Goal: Task Accomplishment & Management: Complete application form

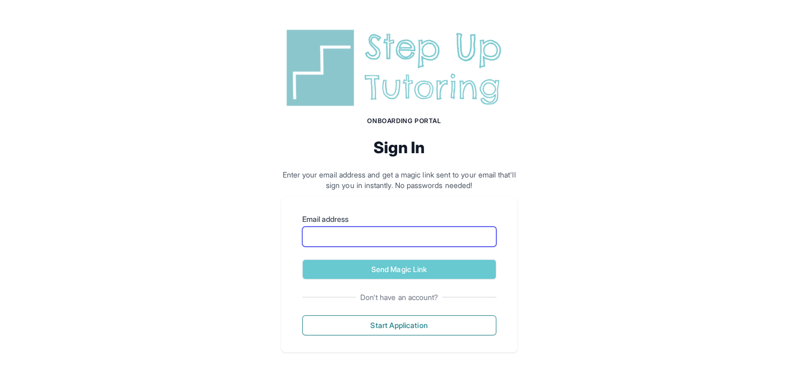
click at [364, 238] on input "Email address" at bounding box center [399, 236] width 194 height 20
click at [255, 255] on div "Onboarding Portal Sign In Enter your email address and get a magic link sent to…" at bounding box center [399, 188] width 798 height 377
click at [352, 241] on input "Email address" at bounding box center [399, 236] width 194 height 20
click at [333, 239] on input "Email address" at bounding box center [399, 236] width 194 height 20
type input "**********"
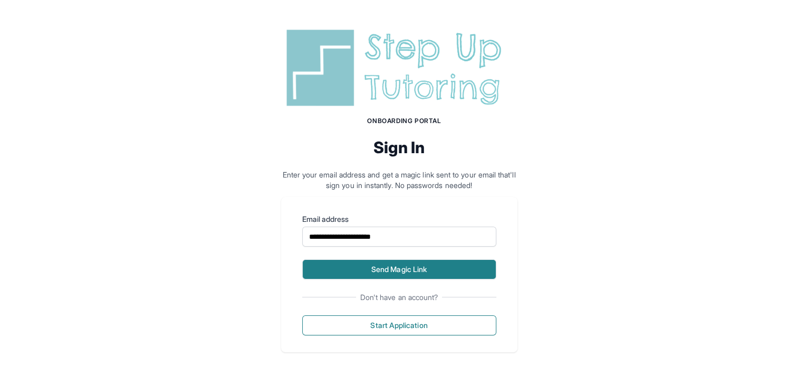
click at [356, 273] on button "Send Magic Link" at bounding box center [399, 269] width 194 height 20
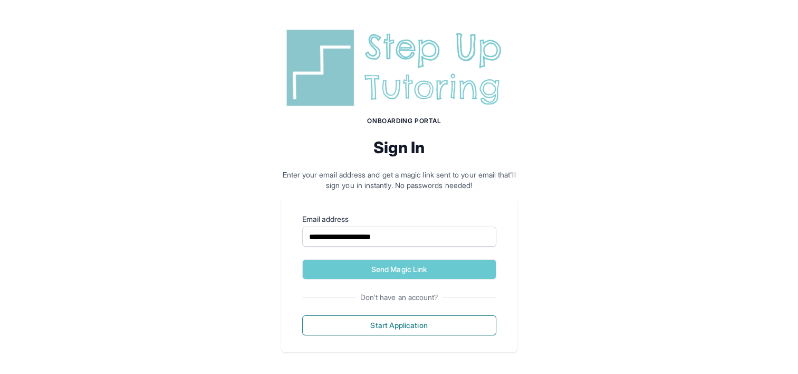
scroll to position [52, 0]
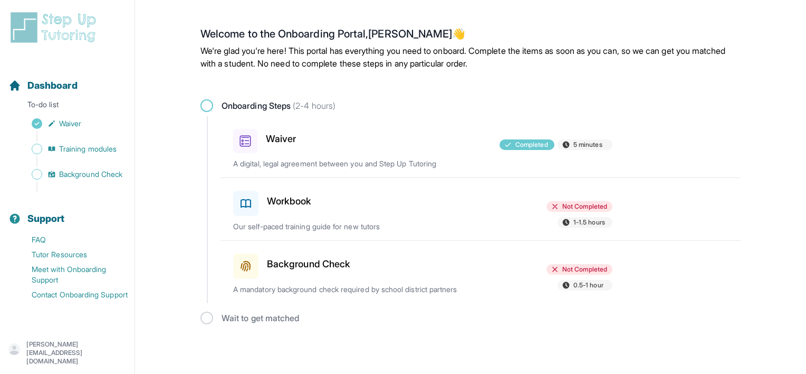
click at [394, 207] on div at bounding box center [422, 201] width 123 height 30
